Goal: Information Seeking & Learning: Learn about a topic

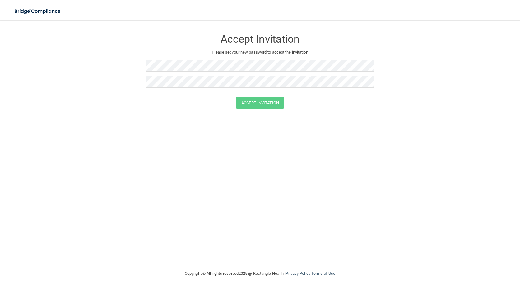
click at [167, 75] on div at bounding box center [259, 68] width 227 height 16
click at [257, 106] on button "Accept Invitation" at bounding box center [260, 103] width 48 height 12
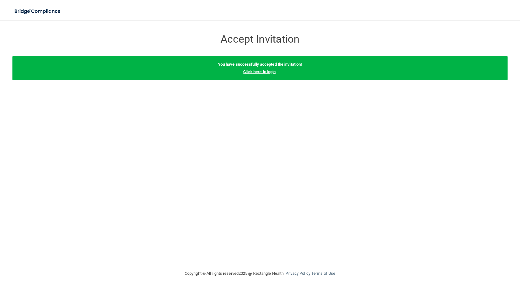
click at [258, 70] on link "Click here to login" at bounding box center [259, 71] width 32 height 5
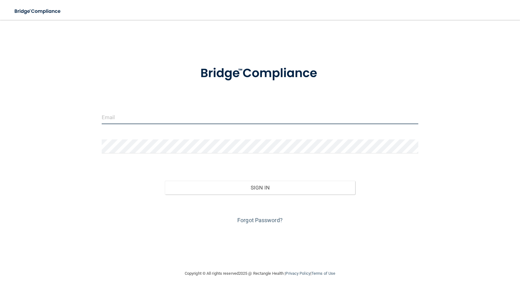
click at [209, 117] on input "email" at bounding box center [260, 117] width 317 height 14
type input "[PERSON_NAME][EMAIL_ADDRESS][DOMAIN_NAME]"
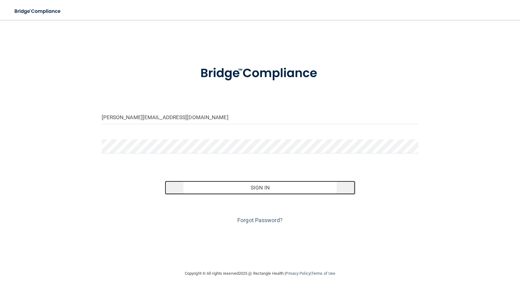
click at [315, 186] on button "Sign In" at bounding box center [260, 188] width 190 height 14
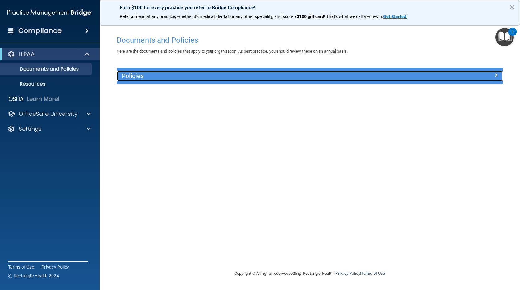
click at [402, 76] on div "Policies" at bounding box center [261, 76] width 289 height 10
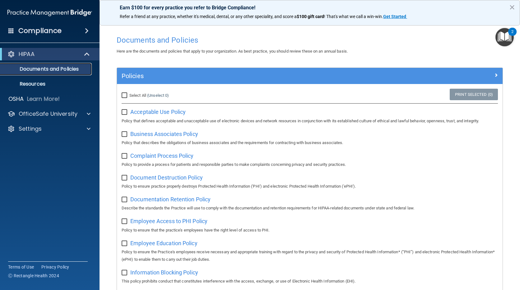
click at [60, 67] on p "Documents and Policies" at bounding box center [46, 69] width 85 height 6
click at [37, 115] on p "OfficeSafe University" at bounding box center [48, 113] width 59 height 7
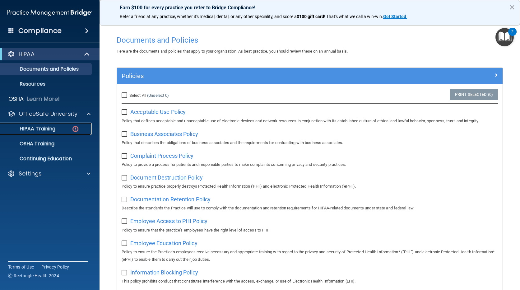
click at [45, 127] on p "HIPAA Training" at bounding box center [29, 129] width 51 height 6
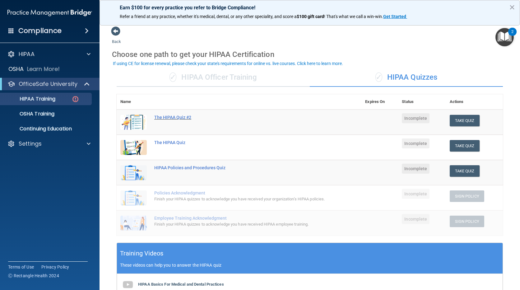
click at [160, 117] on div "The HIPAA Quiz #2" at bounding box center [242, 117] width 176 height 5
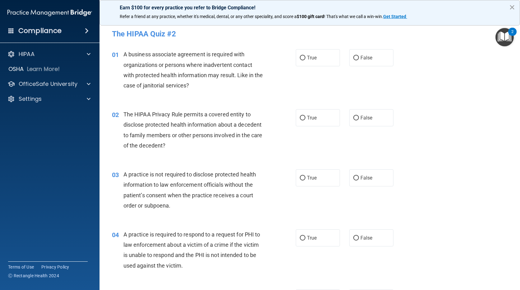
click at [512, 7] on button "×" at bounding box center [512, 7] width 6 height 10
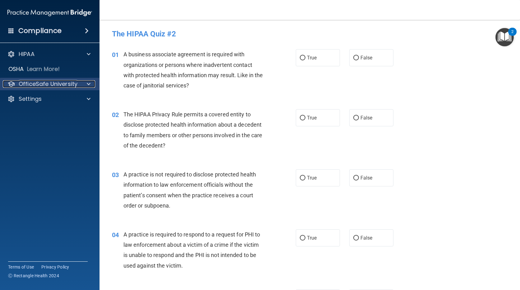
click at [44, 85] on p "OfficeSafe University" at bounding box center [48, 83] width 59 height 7
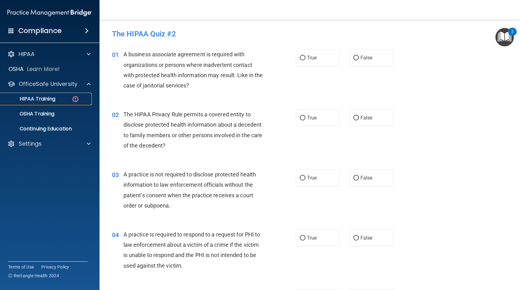
click at [46, 98] on p "HIPAA Training" at bounding box center [29, 99] width 51 height 6
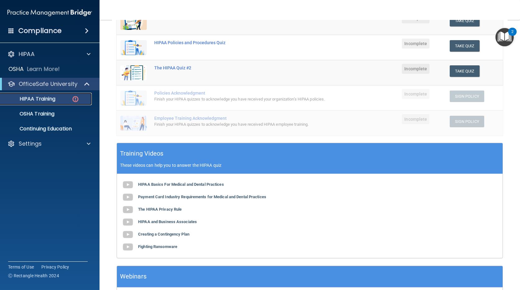
scroll to position [123, 0]
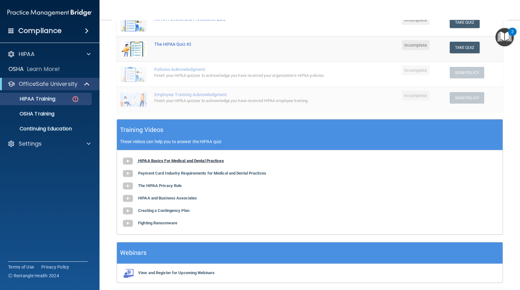
click at [157, 163] on b "HIPAA Basics For Medical and Dental Practices" at bounding box center [181, 160] width 86 height 5
click at [298, 204] on div "HIPAA Basics For Medical and Dental Practices Payment Card Industry Requirement…" at bounding box center [309, 192] width 385 height 84
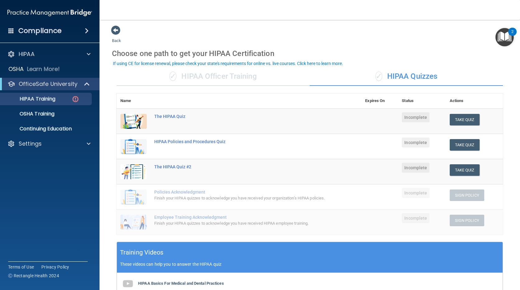
scroll to position [0, 0]
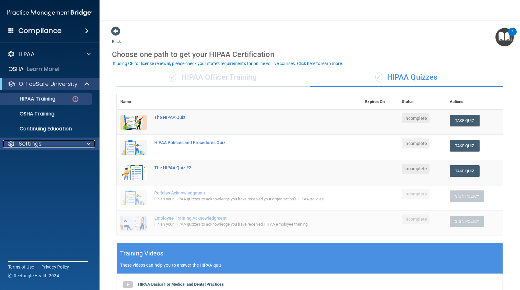
click at [87, 143] on span at bounding box center [89, 143] width 4 height 7
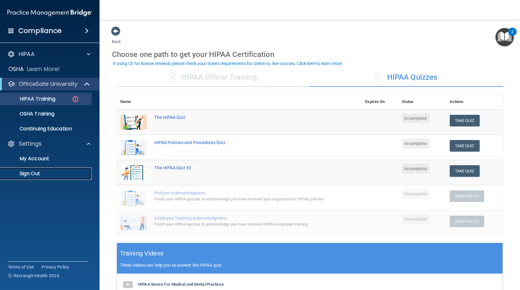
click at [35, 172] on p "Sign Out" at bounding box center [46, 173] width 85 height 6
